Goal: Transaction & Acquisition: Purchase product/service

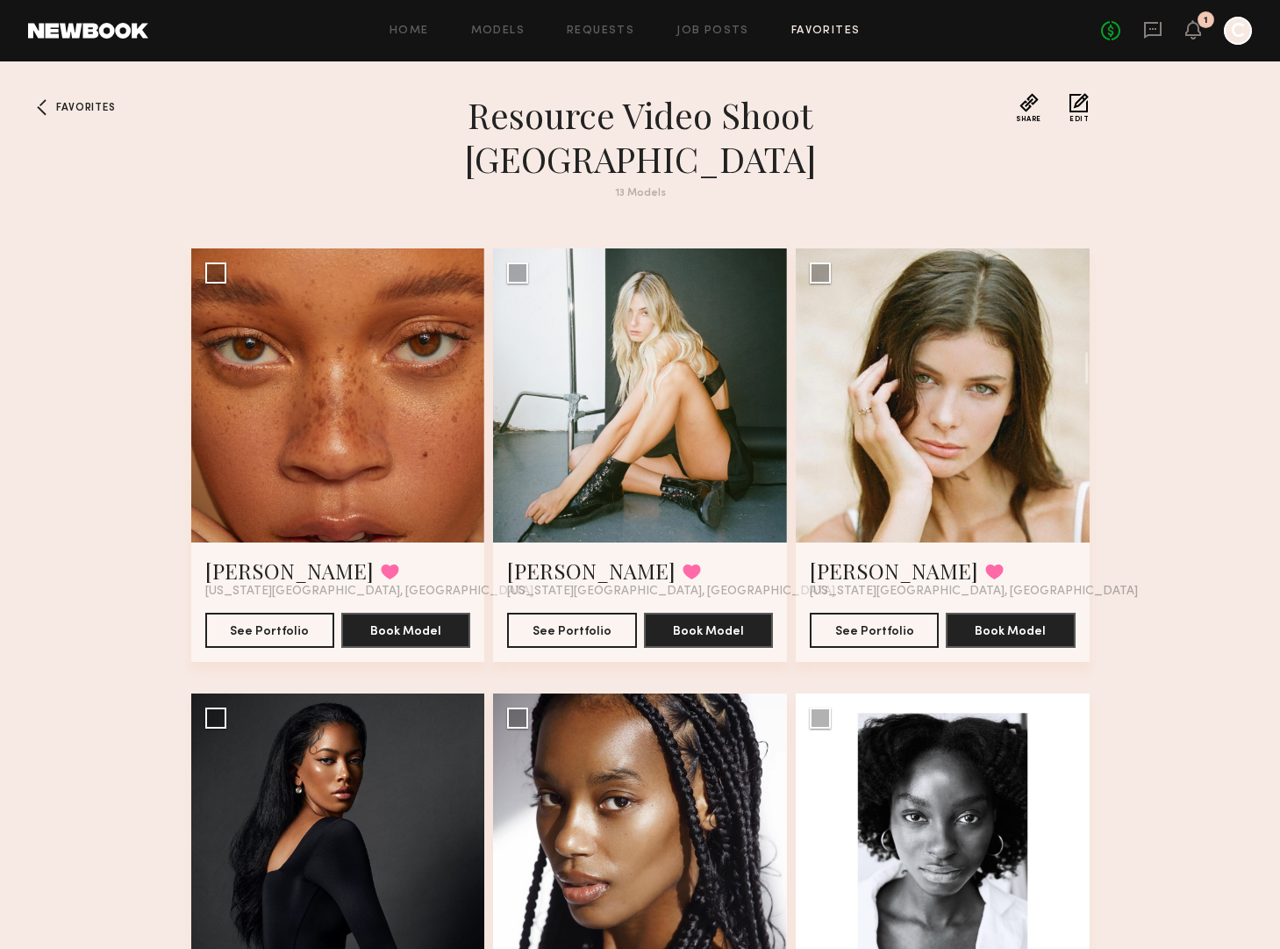
click at [293, 141] on header "Favorites Resource Video Shoot NYC 13 Models Share Copy Shareable Link Edit" at bounding box center [640, 156] width 899 height 127
click at [856, 612] on button "See Portfolio" at bounding box center [874, 629] width 129 height 35
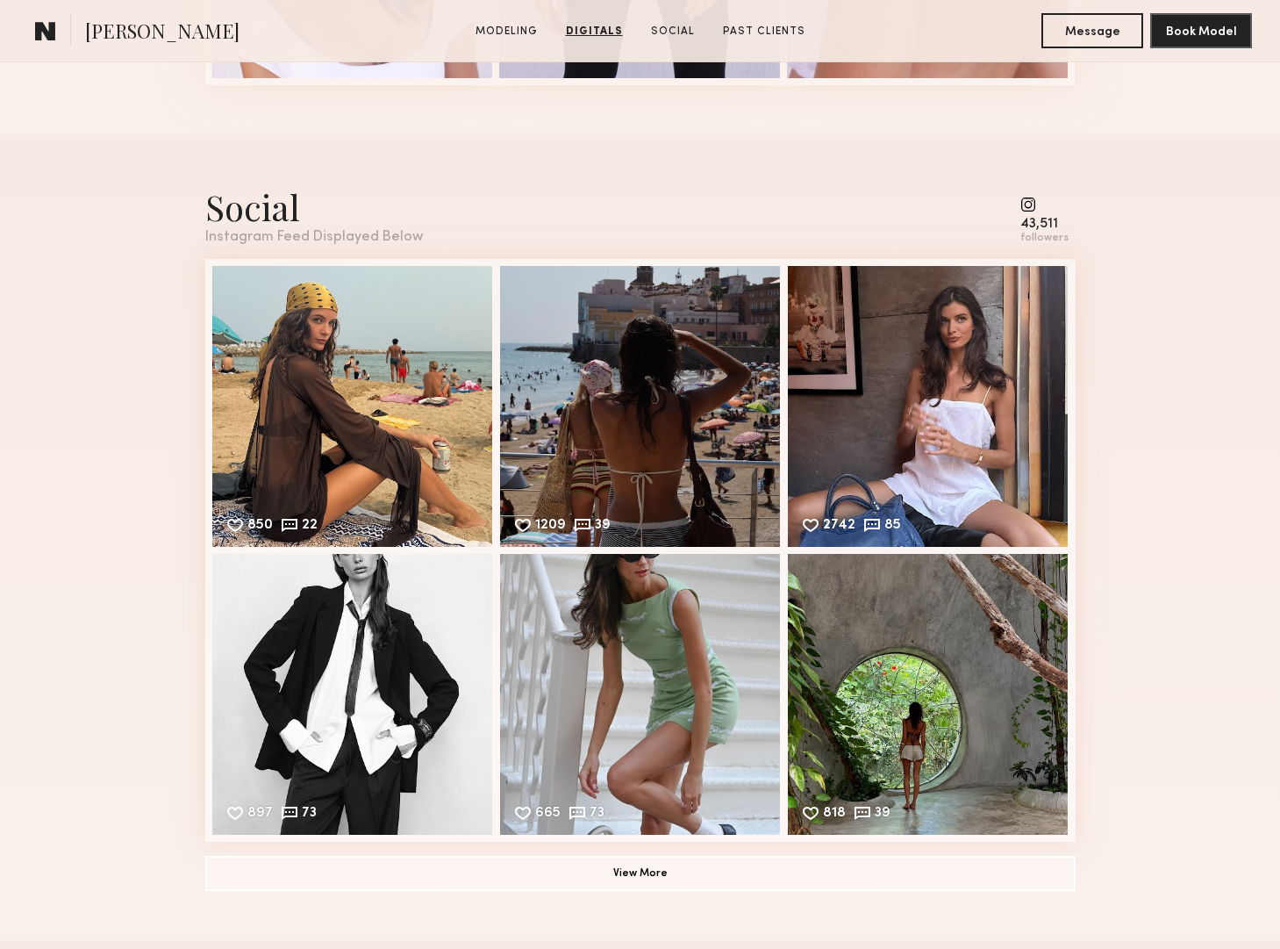
scroll to position [2494, 0]
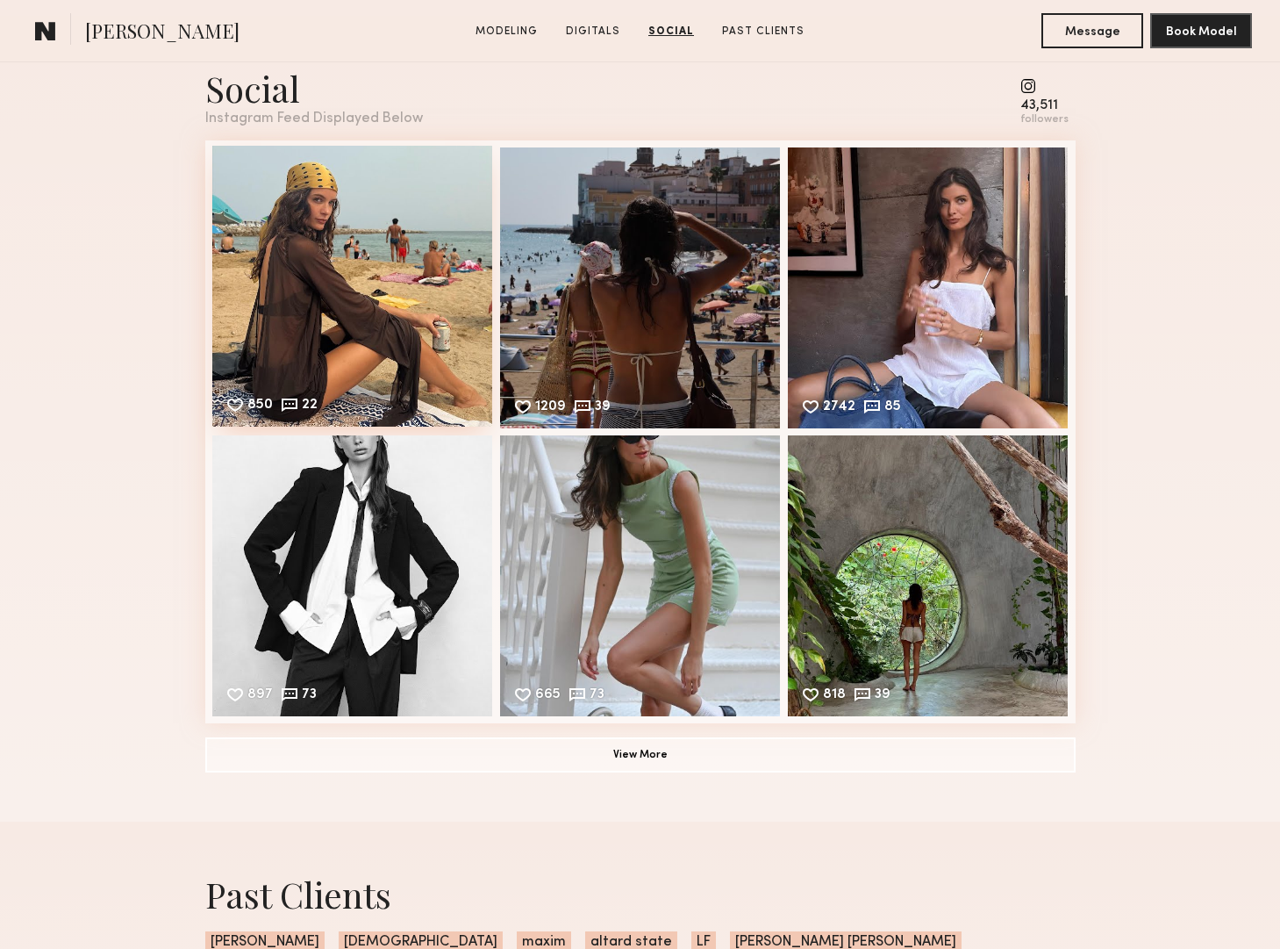
click at [340, 321] on div "850 22 Likes & comments displayed to show model’s engagement" at bounding box center [352, 286] width 281 height 281
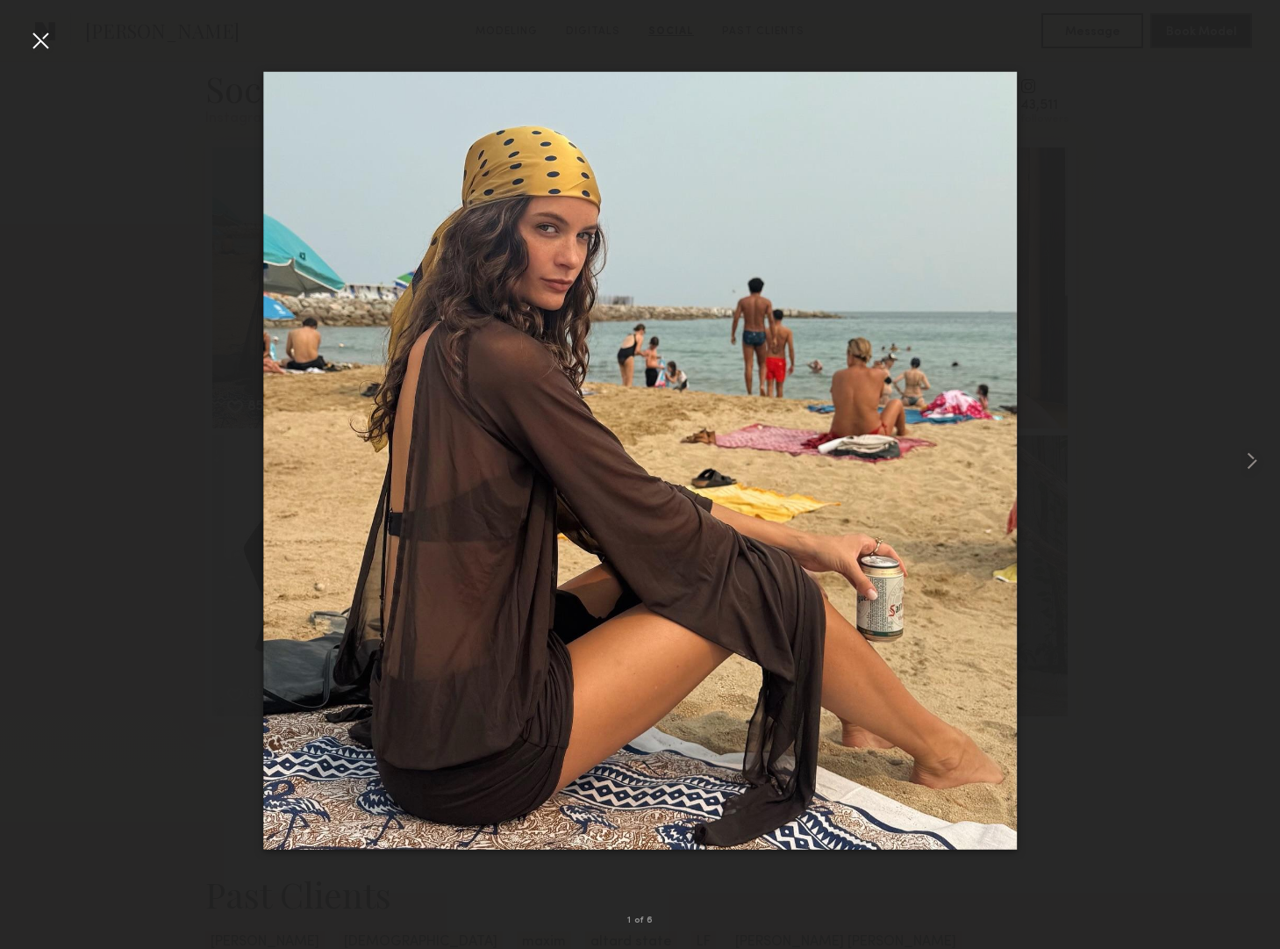
click at [587, 411] on img at bounding box center [640, 460] width 755 height 778
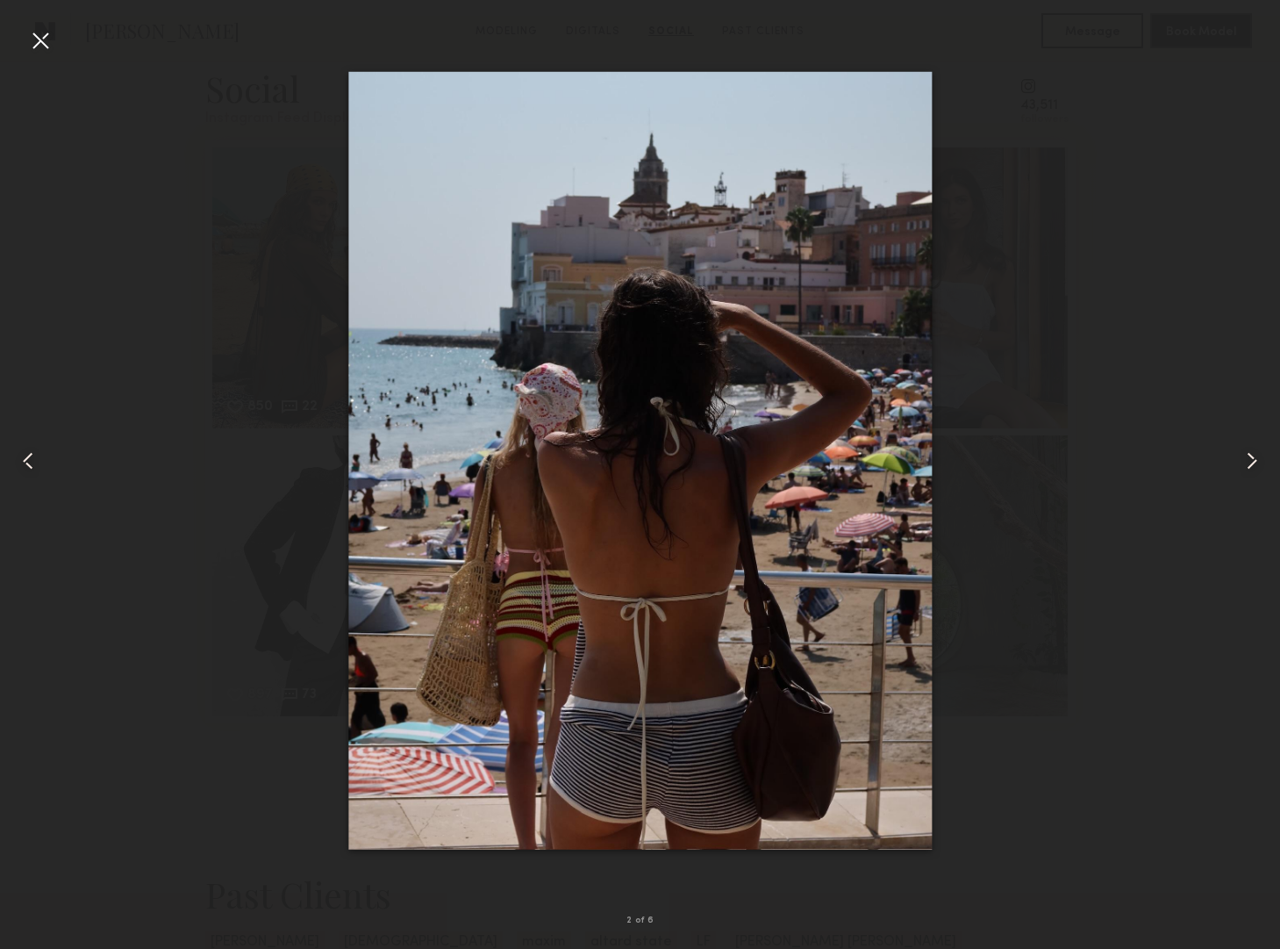
click at [60, 56] on div at bounding box center [640, 460] width 1280 height 864
click at [46, 34] on div at bounding box center [40, 40] width 28 height 28
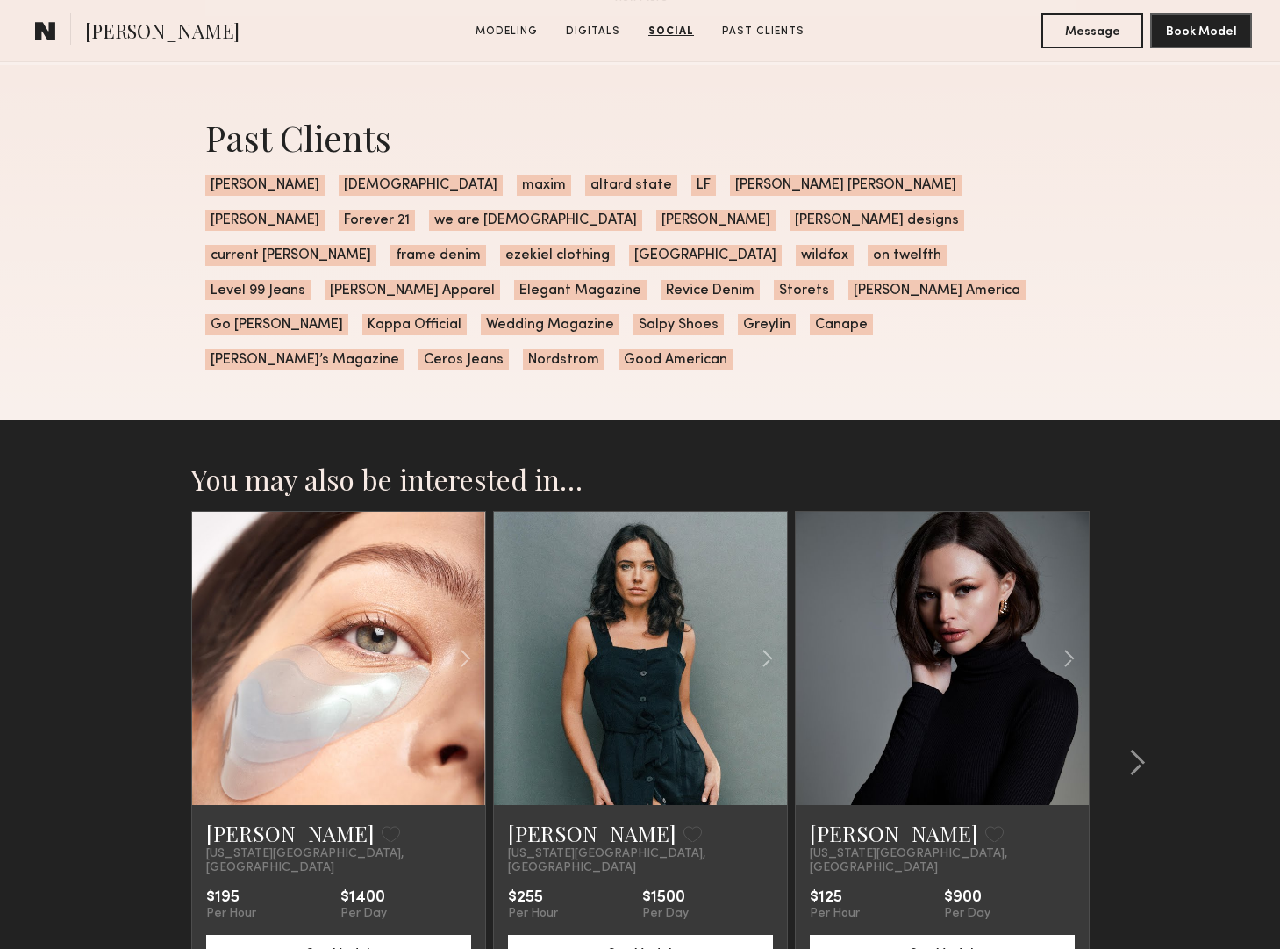
scroll to position [3364, 0]
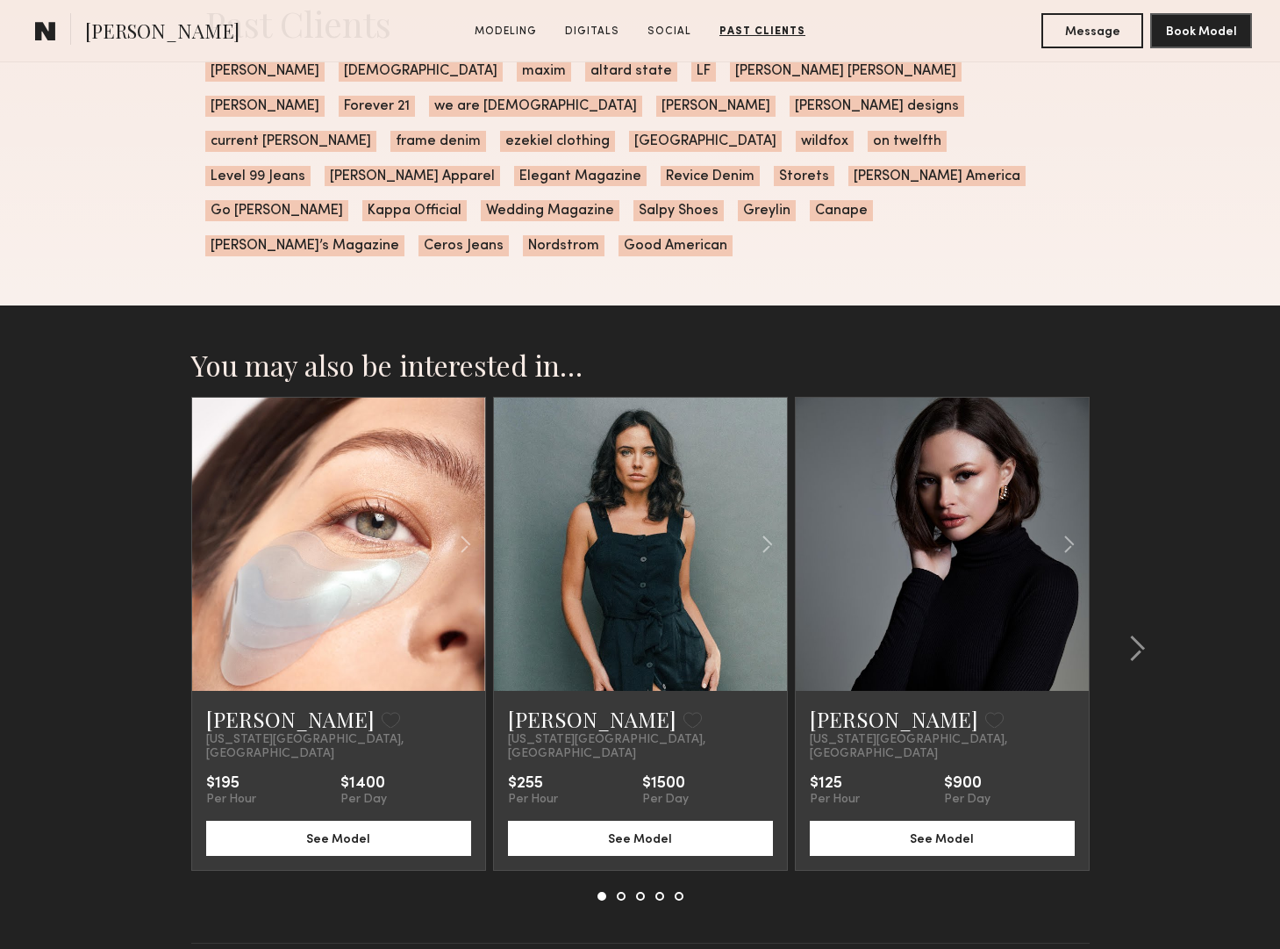
click at [622, 476] on link at bounding box center [641, 544] width 100 height 293
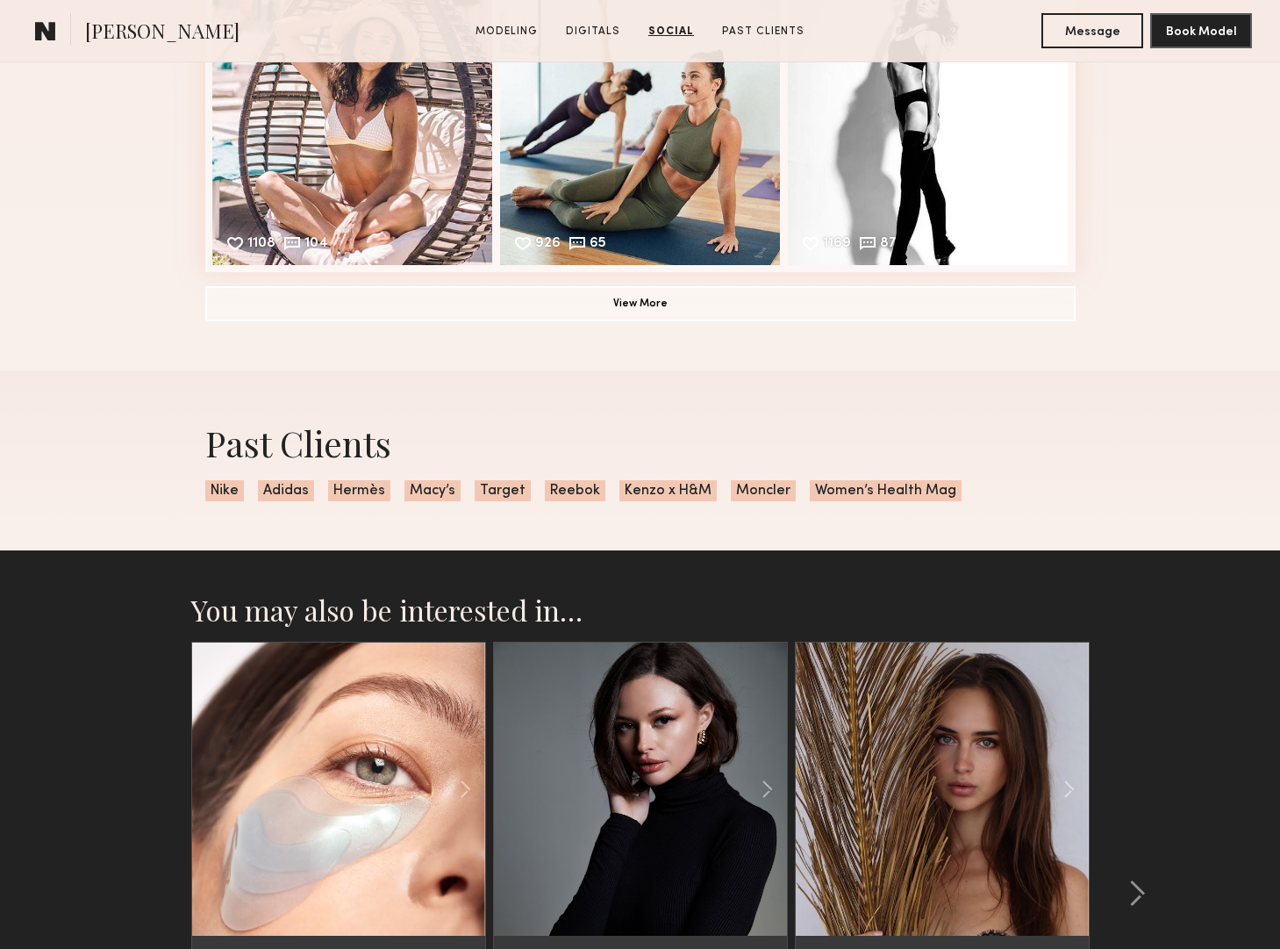
scroll to position [3257, 0]
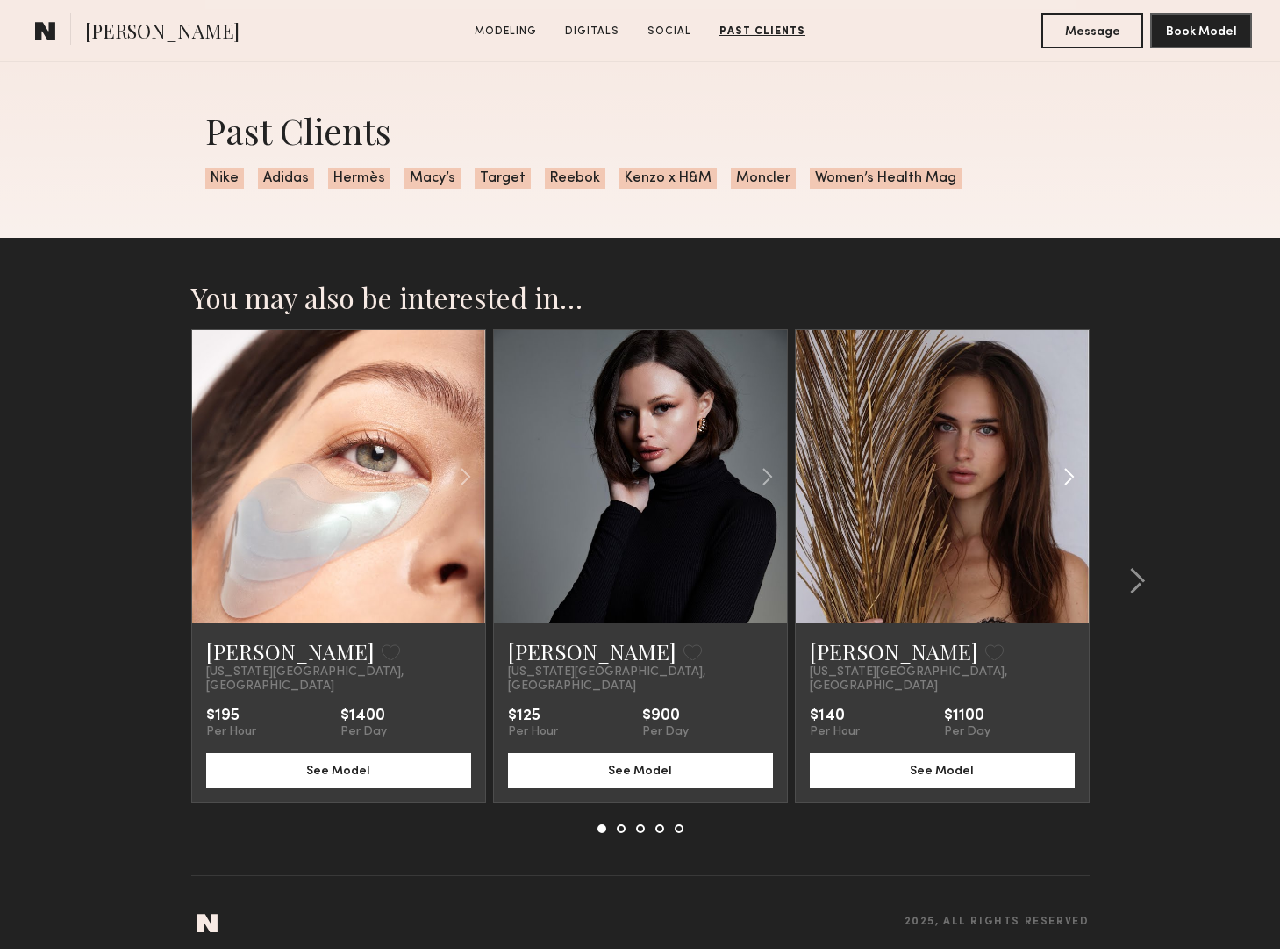
click at [1064, 477] on common-icon at bounding box center [1069, 476] width 25 height 33
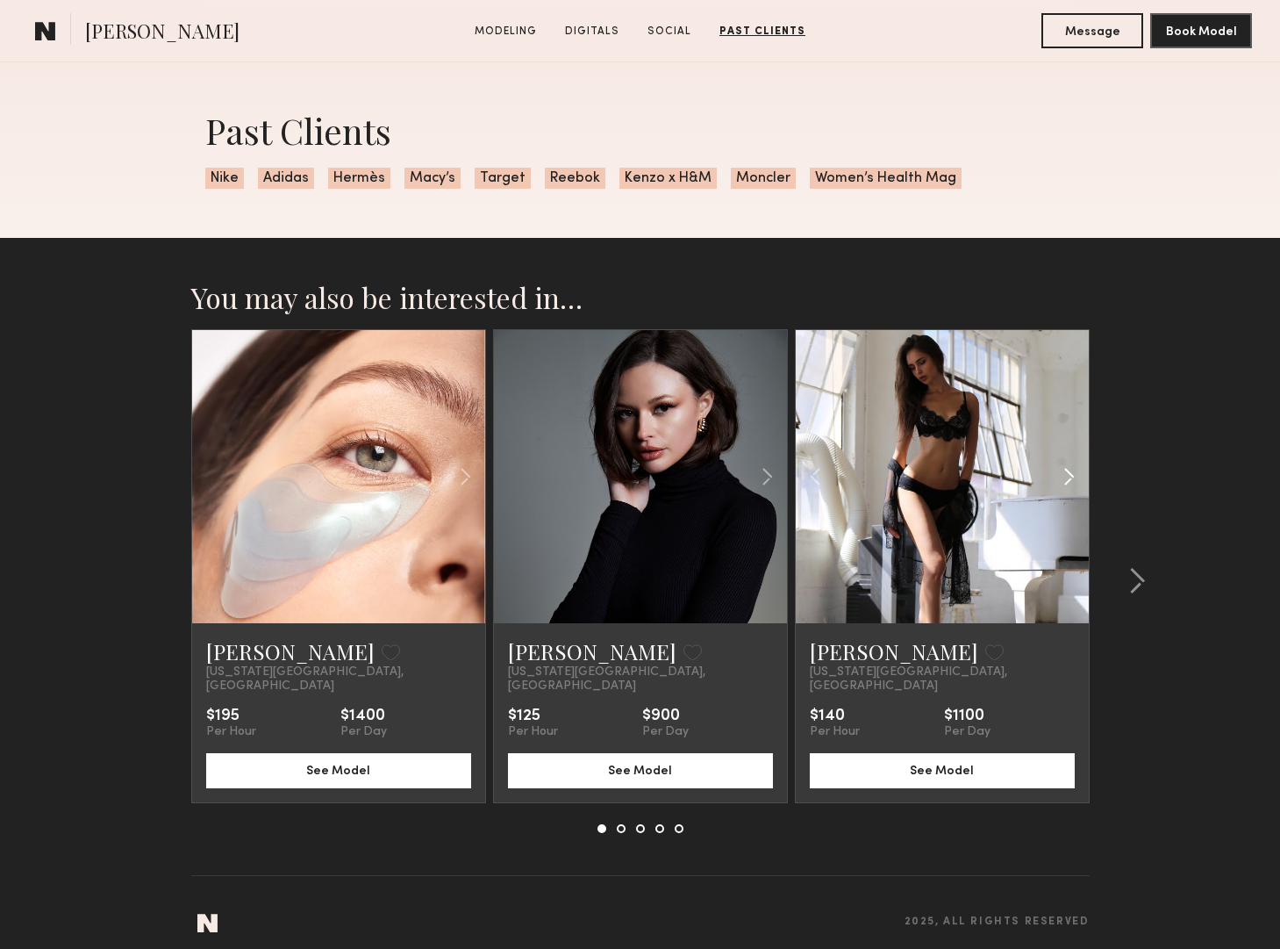
click at [1064, 477] on common-icon at bounding box center [1069, 476] width 25 height 33
